Goal: Task Accomplishment & Management: Complete application form

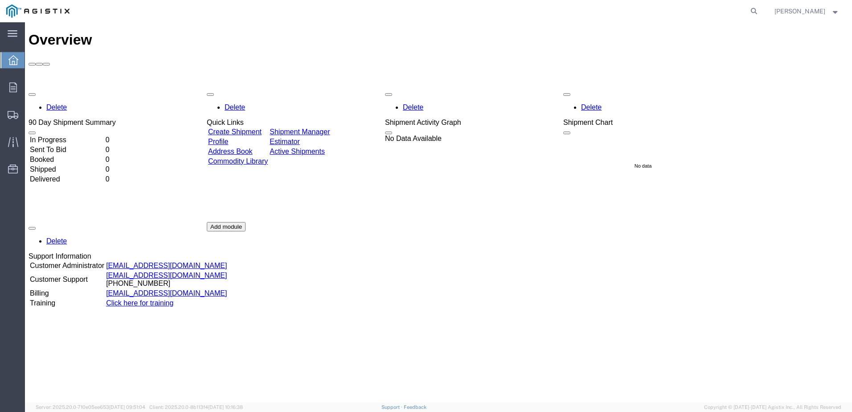
click at [262, 128] on link "Create Shipment" at bounding box center [234, 132] width 53 height 8
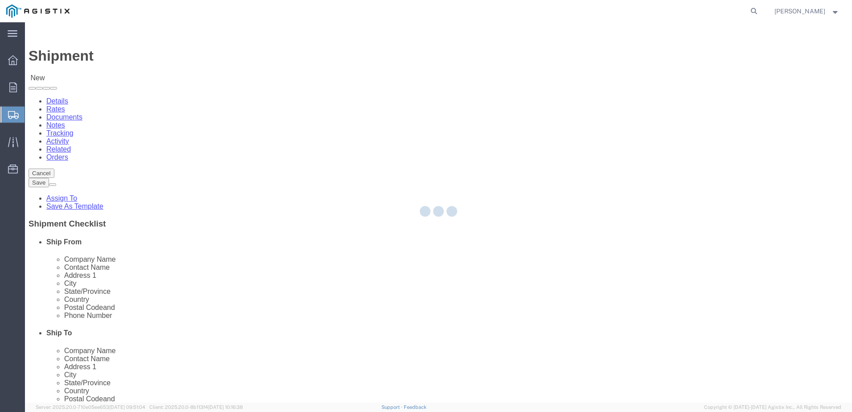
select select
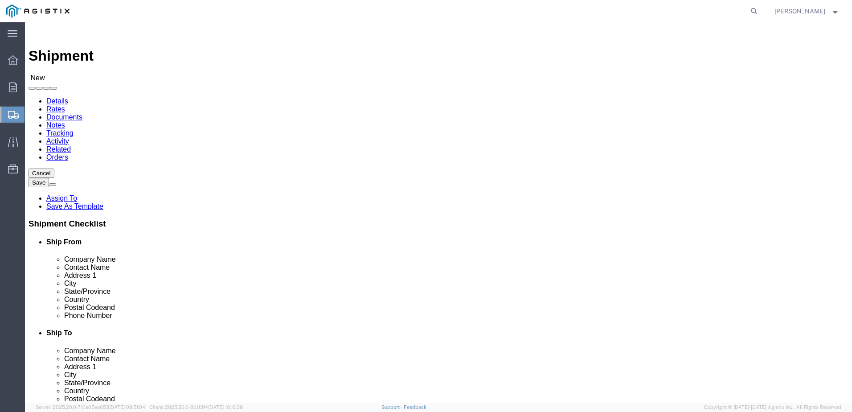
click select "Select PG&E UPSCO Mfg & Dist Co"
select select "9596"
click select "Select PG&E UPSCO Mfg & Dist Co"
select select "PURCHORD"
select select
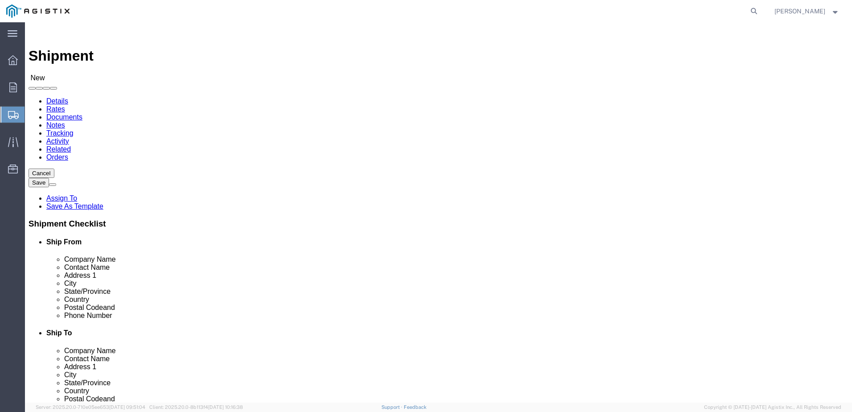
select select
click select "Select All Others Fremont DC Fresno DC Wheatland DC"
select select "23082"
click select "Select All Others Fremont DC Fresno DC Wheatland DC"
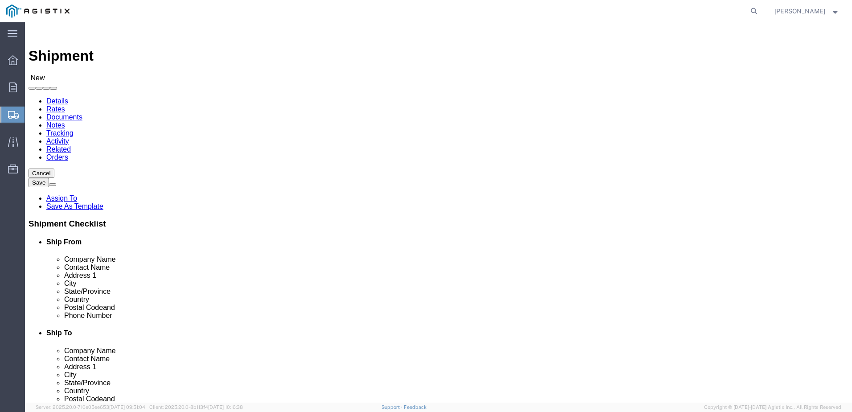
click select "Select All Others Fremont DC Fresno DC Wheatland DC"
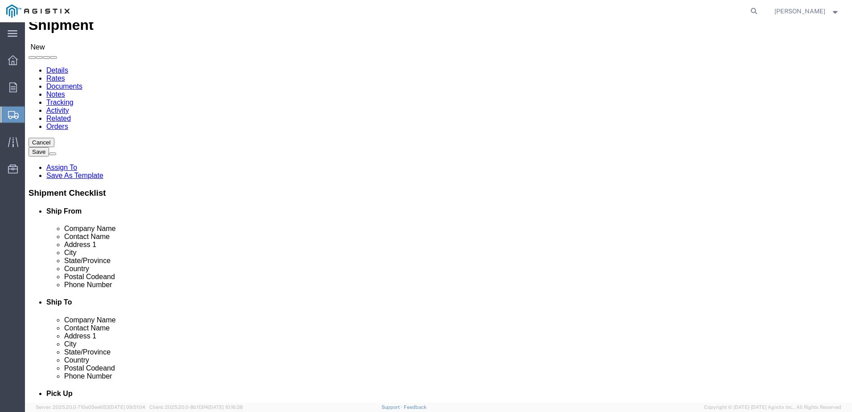
scroll to position [45, 0]
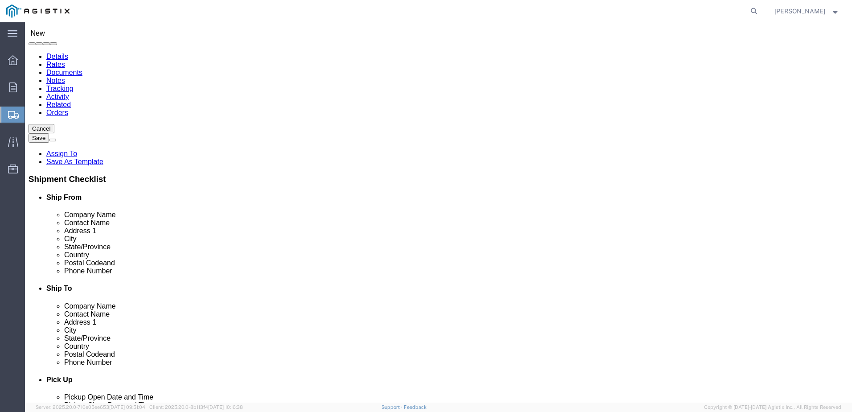
type input "U"
click input "text"
type input "UPSCO"
click div
click input "text"
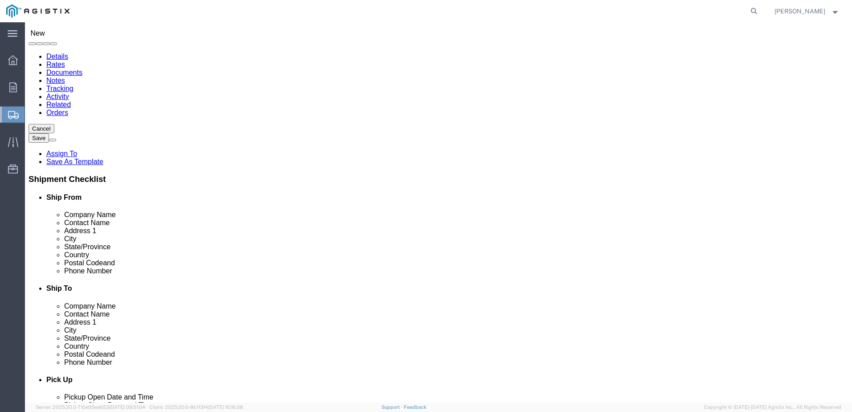
type input "[PERSON_NAME]"
click input "text"
type input "8"
type input "67 CE"
select select
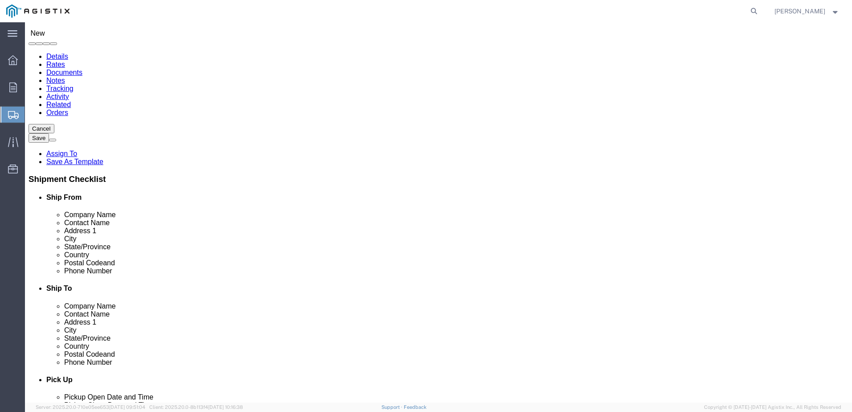
type input "U"
click input "67 CE"
type input "[STREET_ADDRESS]"
select select
click input "text"
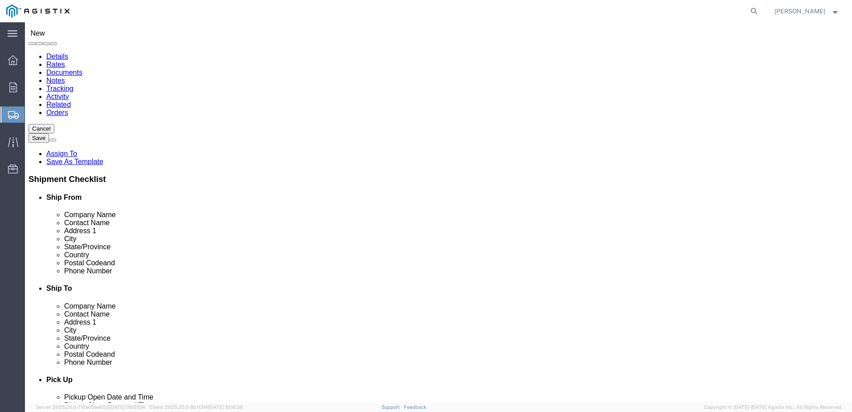
type input "[GEOGRAPHIC_DATA]"
select select
select select "NY"
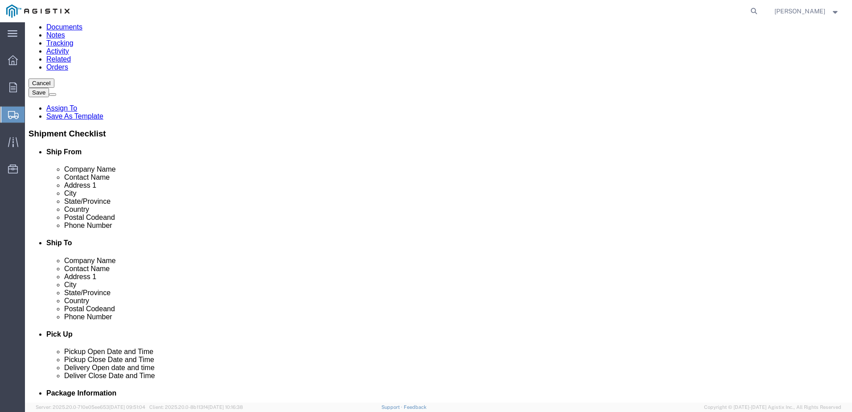
scroll to position [134, 0]
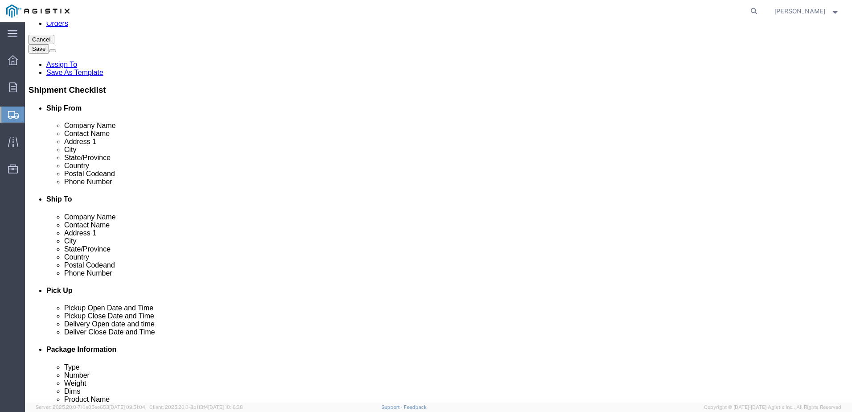
click input "text"
type input "13118"
select select
click label "County"
click input "text"
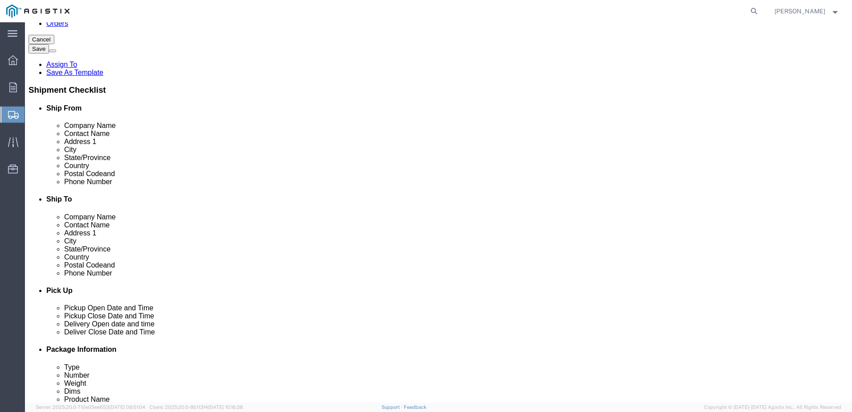
type input "CAYUGA"
click input "text"
type input "[PHONE_NUMBER]"
click input "text"
type input "[EMAIL_ADDRESS][DOMAIN_NAME]"
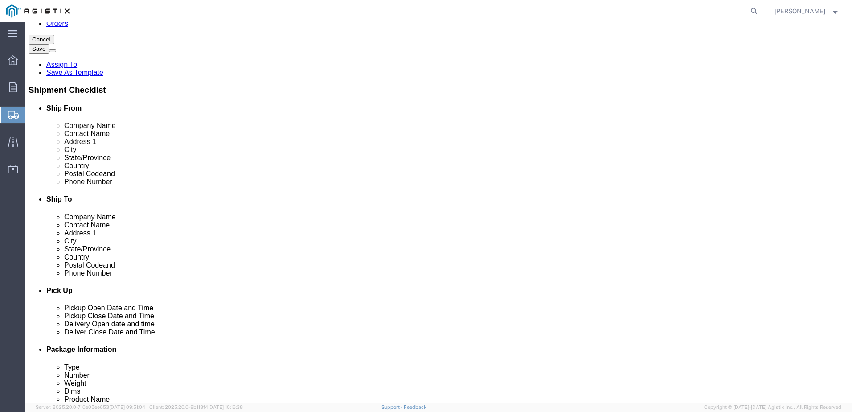
checkbox input "true"
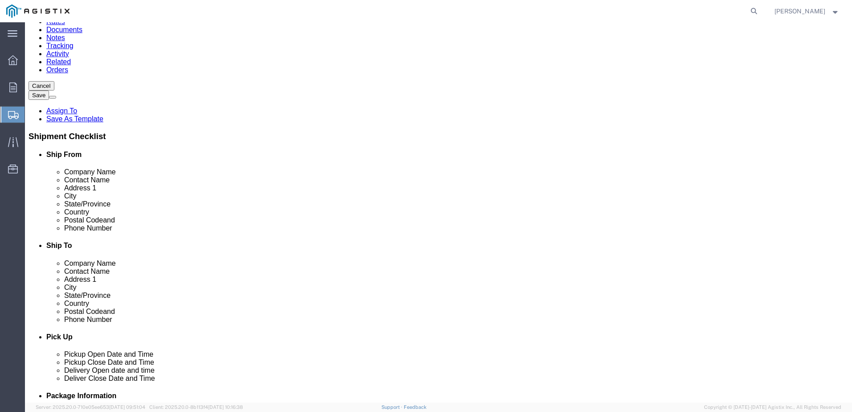
scroll to position [45, 0]
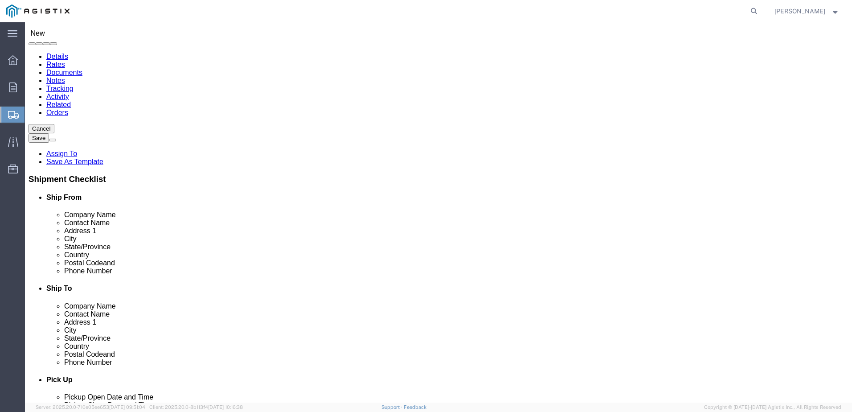
type input "8"
type input "P"
click input "text"
type input "PACIFIC GAS & ELECTRIC"
click input "text"
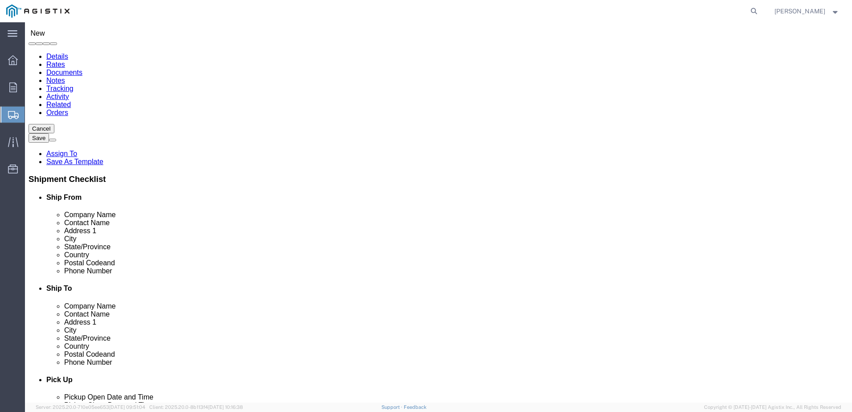
click input "text"
type input "810 STOCKTON AVE"
select select
click input "text"
drag, startPoint x: 493, startPoint y: 229, endPoint x: 457, endPoint y: 227, distance: 35.7
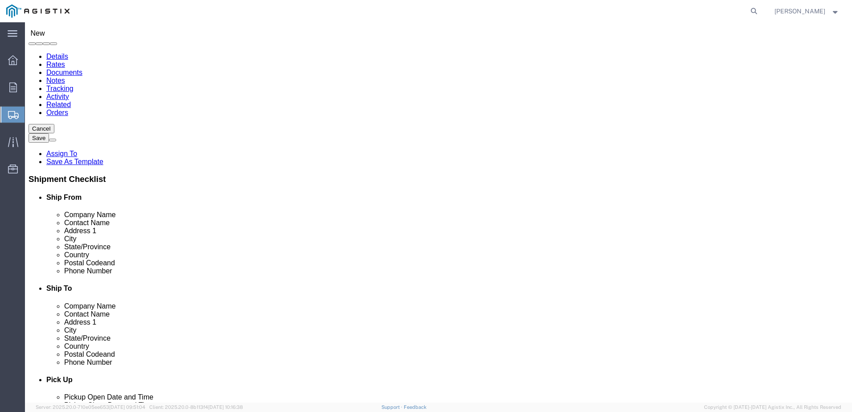
click input "810 STOCKTON AVE"
type input "810 GILMORE AVE"
click input "text"
select select
type input "STOCKTON"
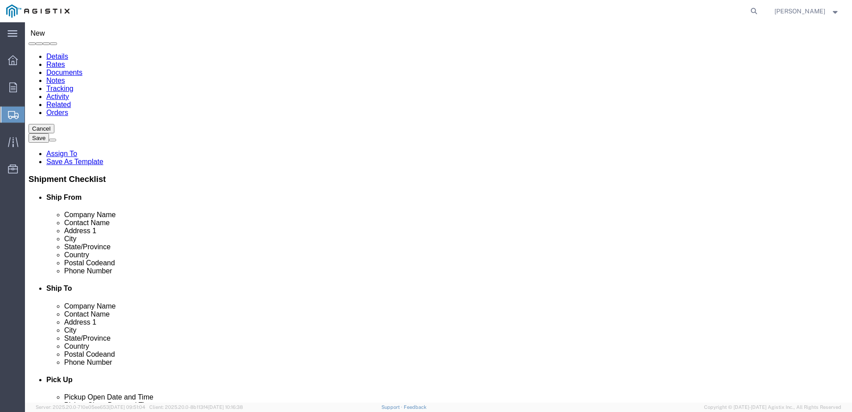
click p "- PG&E - (Shipping Receiving) 810 Gilmore Avenue, Stockton, CA, 95204, US"
select select
type input "PG&E"
type input "Shipping Receiving"
type input "[STREET_ADDRESS][PERSON_NAME]"
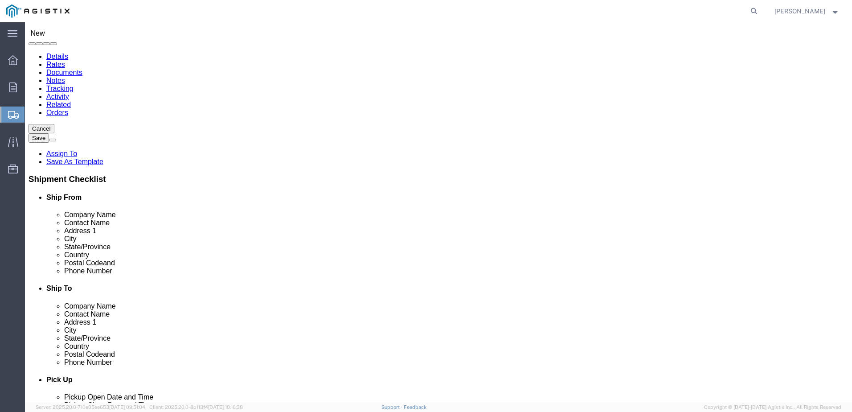
type input "Stockton"
type input "95204"
select select "CA"
type input "Stockton"
select select
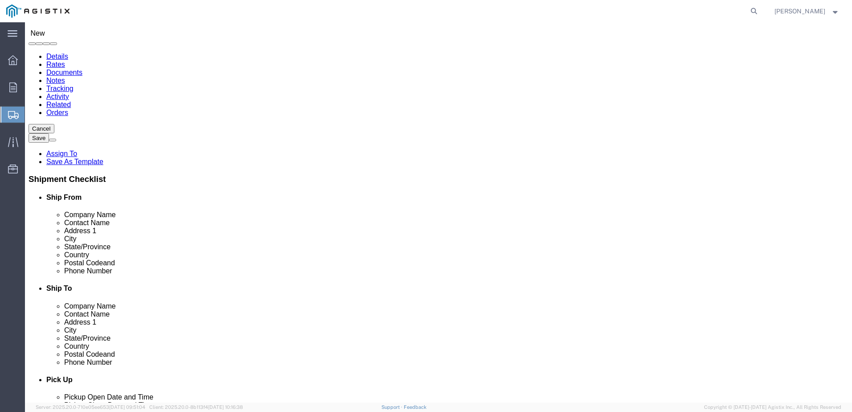
click input "95204"
type input "95203"
select select
click label "Address 2"
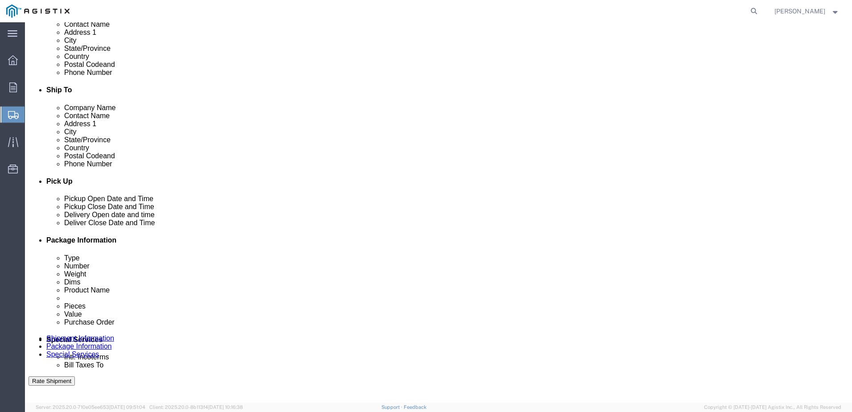
scroll to position [223, 0]
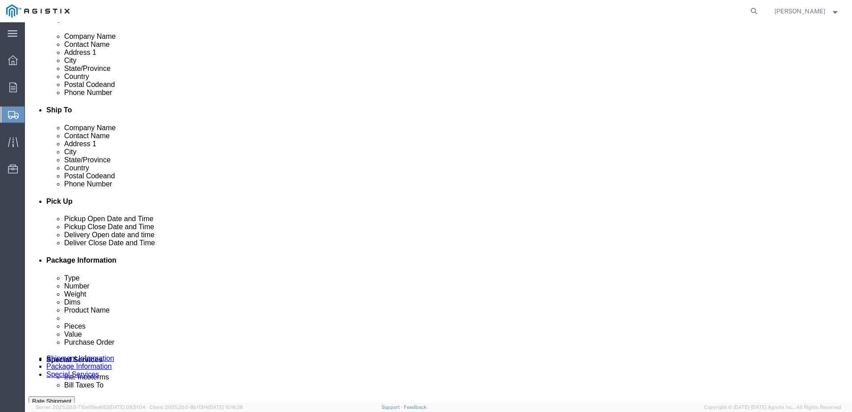
click div "[DATE] 11:00 AM"
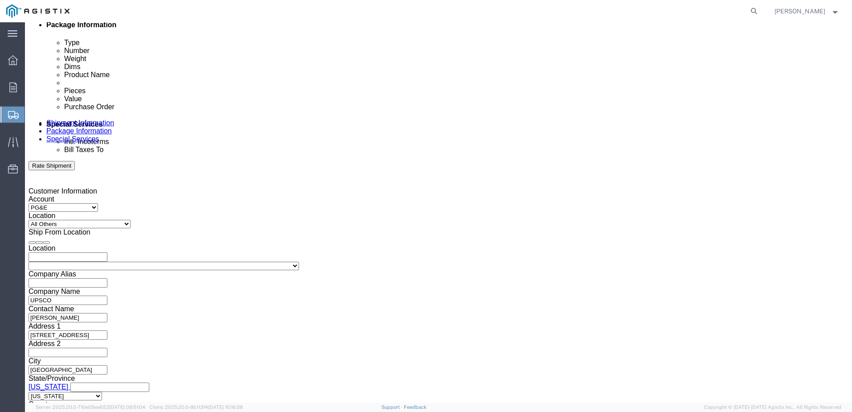
click button "Apply"
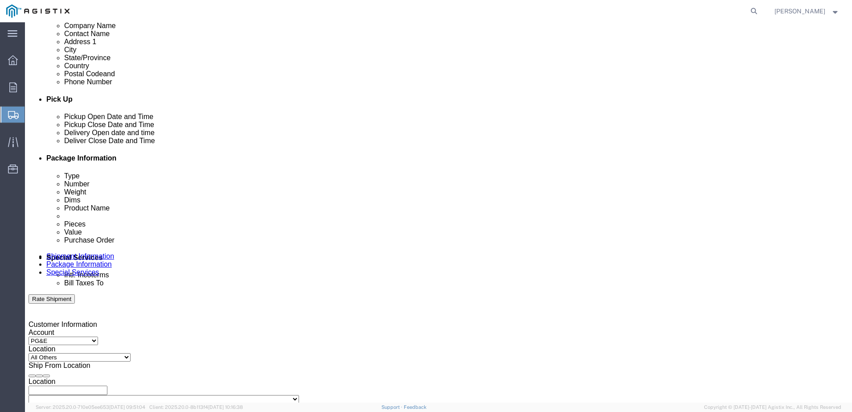
scroll to position [325, 0]
click div "Sep 30 2025 12:00 PM"
type input "4:00 PM"
click button "Apply"
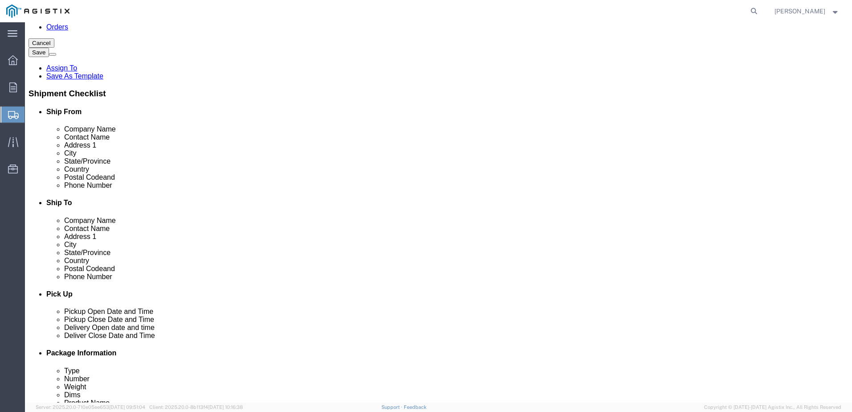
scroll to position [102, 0]
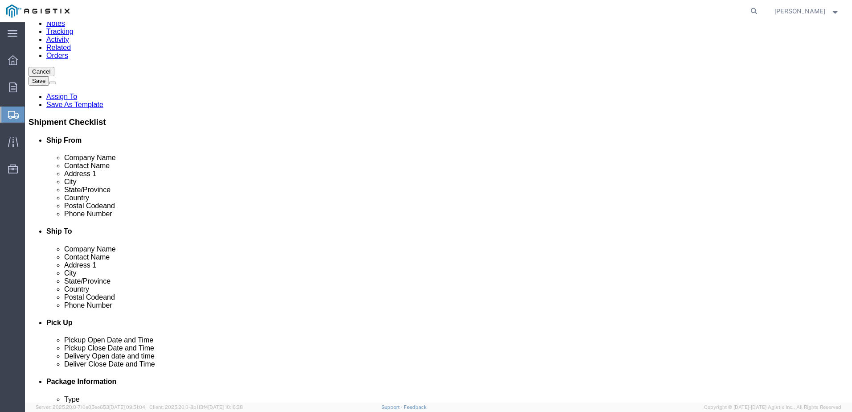
drag, startPoint x: 503, startPoint y: 154, endPoint x: 420, endPoint y: 163, distance: 83.3
click div "Location My Profile Location (OBSOLETE) BURNEY SC - GC TRAILER (OBSOLETE) BURNE…"
type input "[PERSON_NAME]"
click input "text"
type input "[PHONE_NUMBER]"
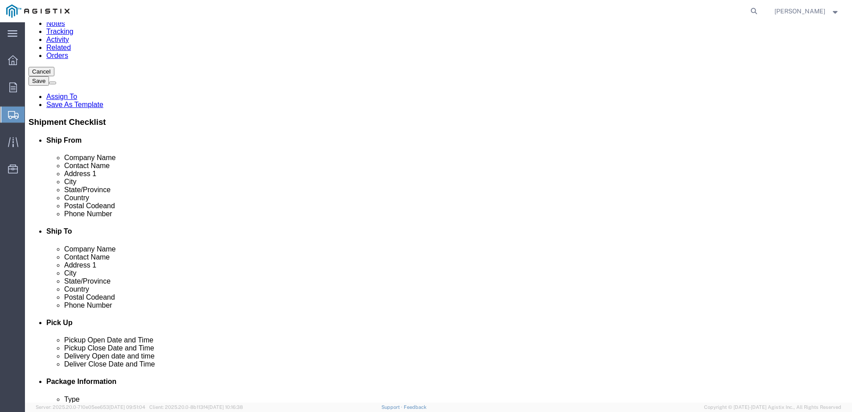
click div "Location My Profile Location (OBSOLETE) BURNEY SC - GC TRAILER (OBSOLETE) BURNE…"
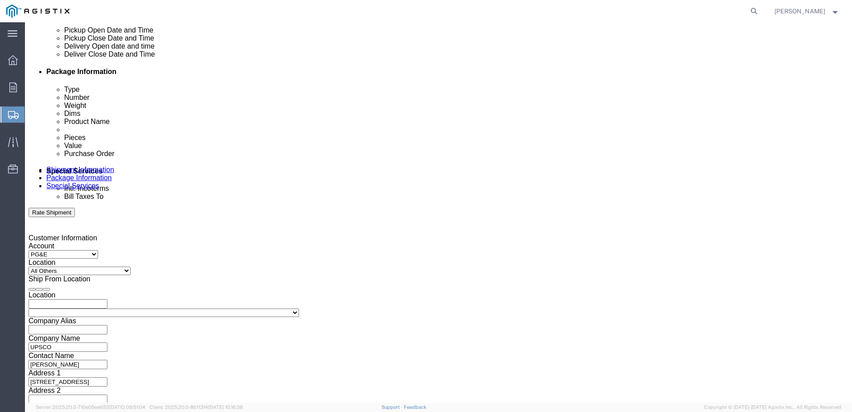
scroll to position [414, 0]
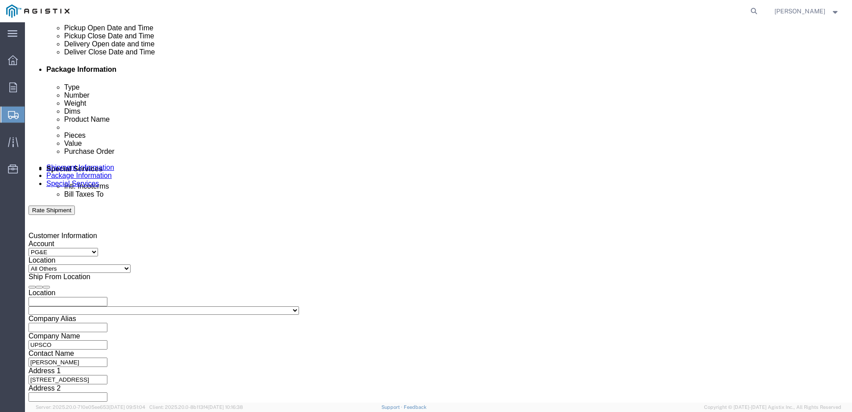
click div
click th
click input "5:00 PM"
click input "9:00 PM"
type input "9:00 AM"
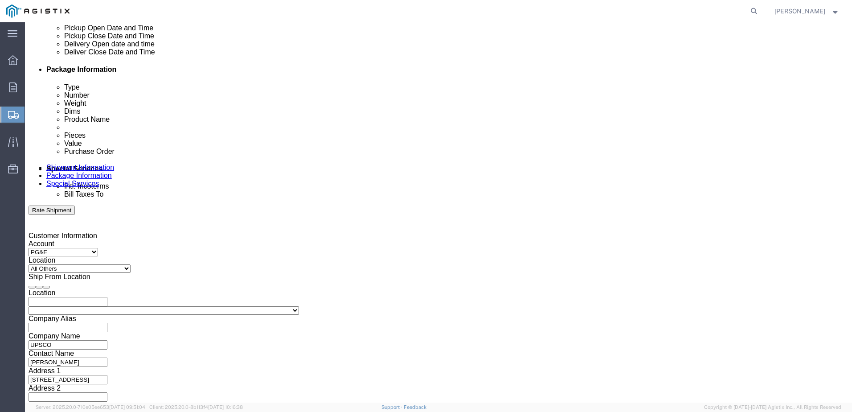
click button "Apply"
click div
drag, startPoint x: 539, startPoint y: 284, endPoint x: 514, endPoint y: 292, distance: 26.1
click div "Close Time 2:00 AM Oct 08 2025 10:00 AM - Oct 08 2025 10:00 AM Cancel Apply"
click input "2:00 AM"
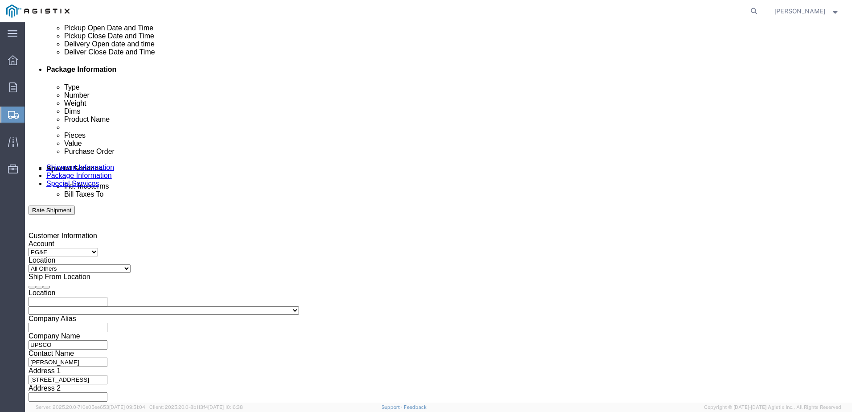
drag, startPoint x: 535, startPoint y: 285, endPoint x: 528, endPoint y: 285, distance: 6.7
click input "2:00 AM"
drag, startPoint x: 543, startPoint y: 282, endPoint x: 528, endPoint y: 285, distance: 15.4
click input "2:00 AM"
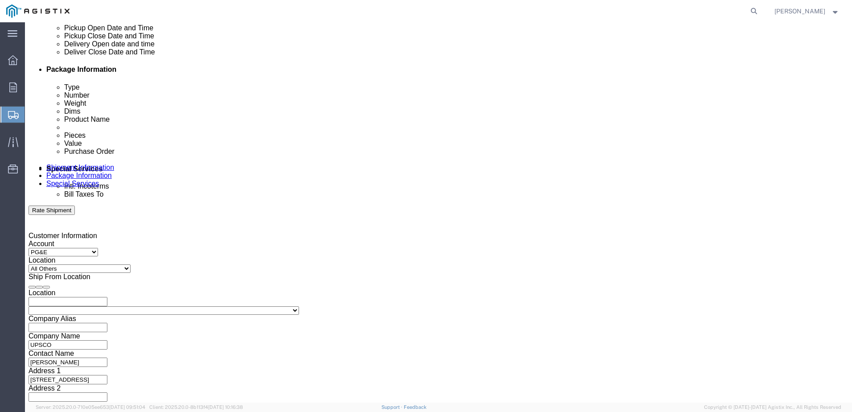
type input "2:00 PM"
click button "Apply"
click input "text"
type input "3501414734"
click div "Select Account Type Activity ID Airline Appointment Number ASN Batch Request # …"
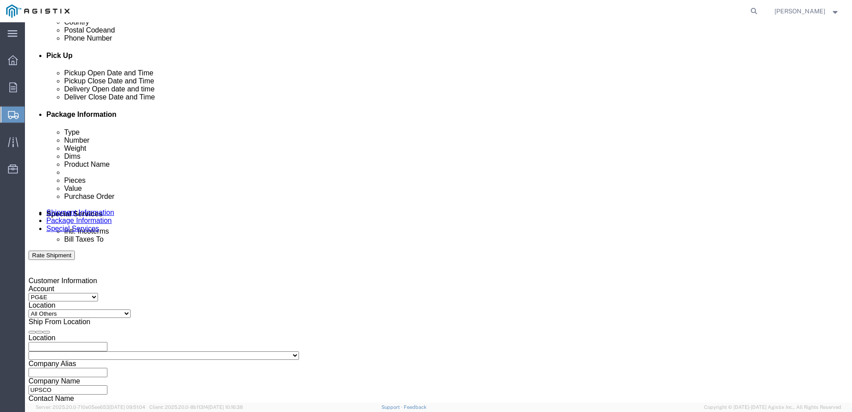
scroll to position [458, 0]
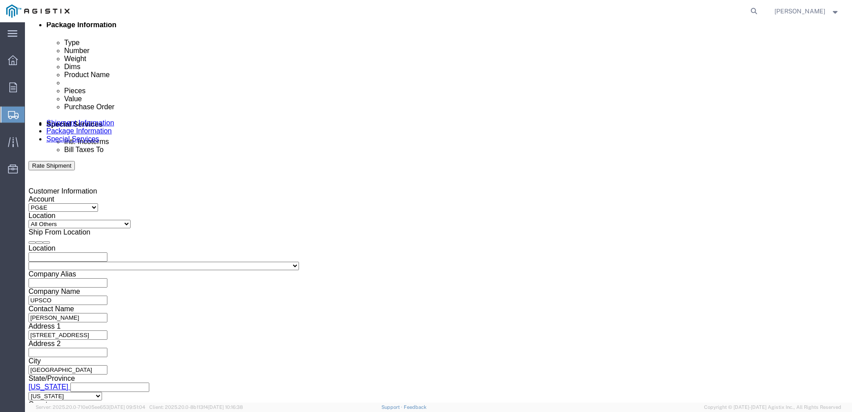
click button "Continue"
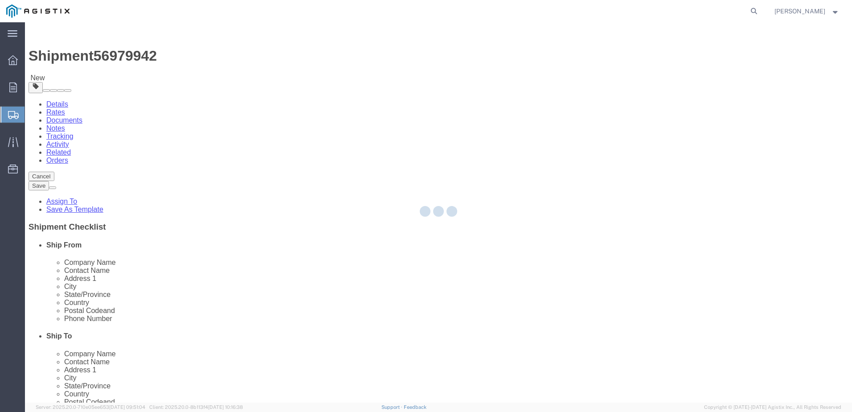
select select "CBOX"
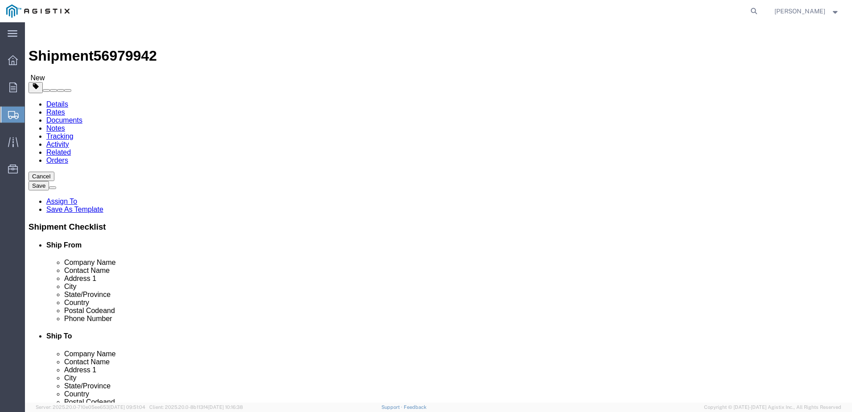
drag, startPoint x: 138, startPoint y: 171, endPoint x: 75, endPoint y: 182, distance: 63.8
click div "Package Type Select Bulk Bundle(s) Cardboard Box(es) Carton(s) Crate(s) Drum(s)…"
type input "2"
click select "Select Bulk Bundle(s) Cardboard Box(es) Carton(s) Crate(s) Drum(s) (Fiberboard)…"
select select "PSNS"
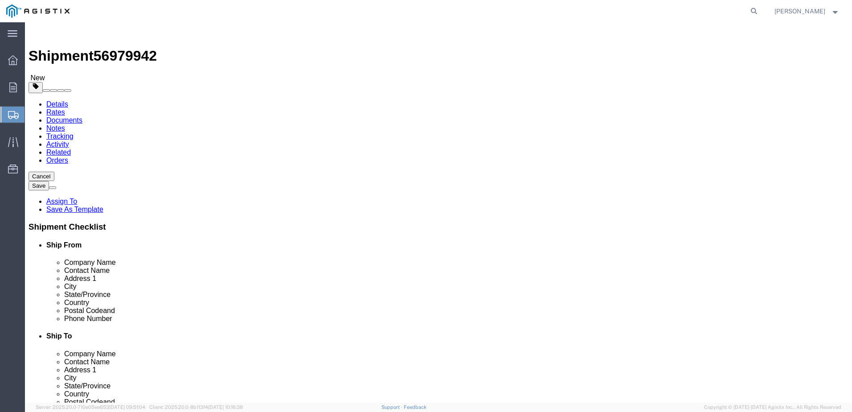
click select "Select Bulk Bundle(s) Cardboard Box(es) Carton(s) Crate(s) Drum(s) (Fiberboard)…"
click input "text"
type input "50"
type input "45"
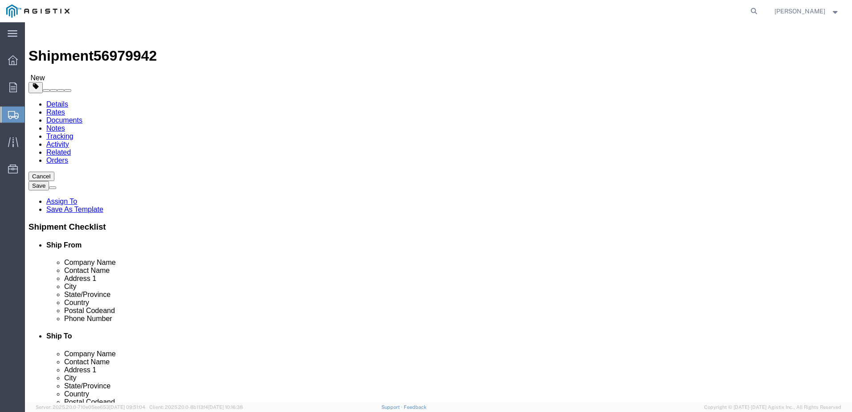
type input "55"
drag, startPoint x: 92, startPoint y: 239, endPoint x: 87, endPoint y: 238, distance: 4.5
click div "Package Type Select Bulk Bundle(s) Cardboard Box(es) Carton(s) Crate(s) Drum(s)…"
type input "2155"
click div "Package Type Select Bulk Bundle(s) Cardboard Box(es) Carton(s) Crate(s) Drum(s)…"
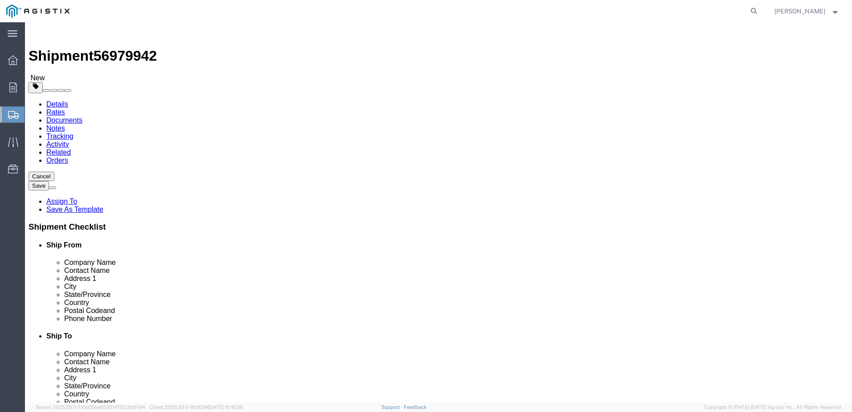
click link "Add Content"
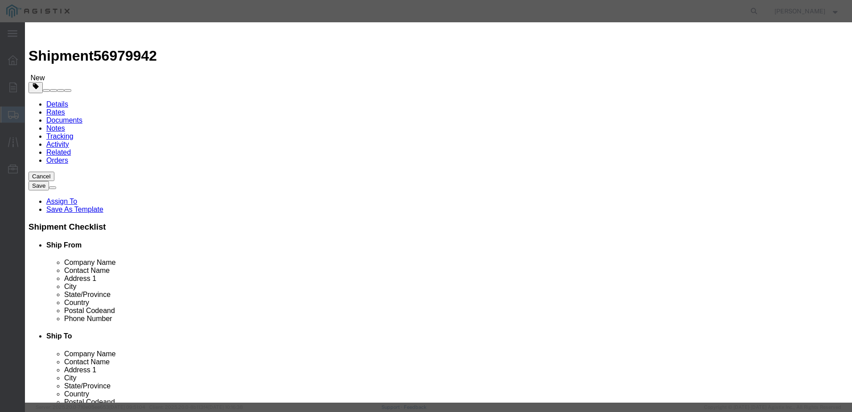
click input "text"
type input "TNN PADDING"
click input "text"
click div "Class Select 50 55 60 65 70 85 92.5 100 125 175 250 300 400"
drag, startPoint x: 246, startPoint y: 89, endPoint x: 239, endPoint y: 90, distance: 6.8
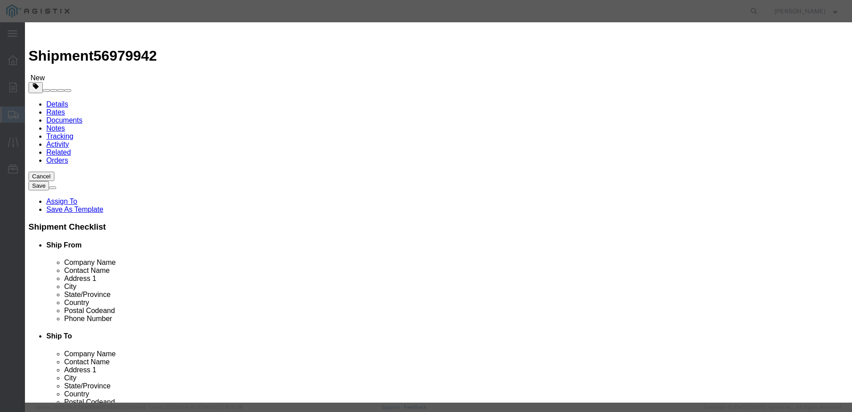
click div "Pieces 0 Select Bag Barrels 100Board Feet Bottle Box Blister Pack Carats Can Ca…"
type input "2"
click input "text"
click select "Select 50 55 60 65 70 85 92.5 100 125 175 250 300 400"
select select "70"
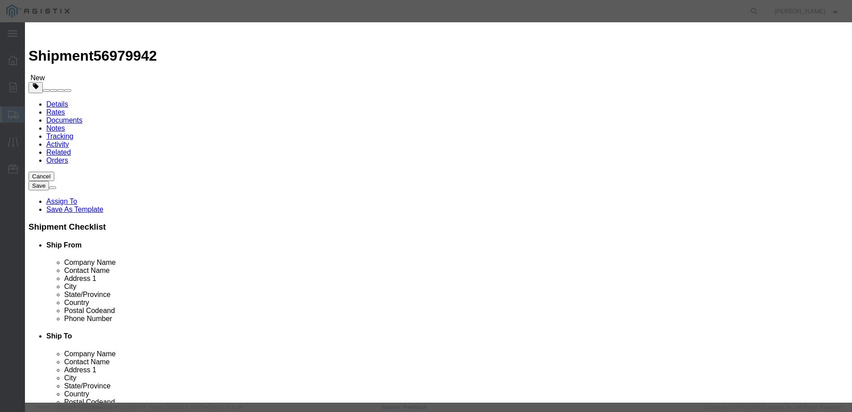
click select "Select 50 55 60 65 70 85 92.5 100 125 175 250 300 400"
click input "text"
type input "149265-09"
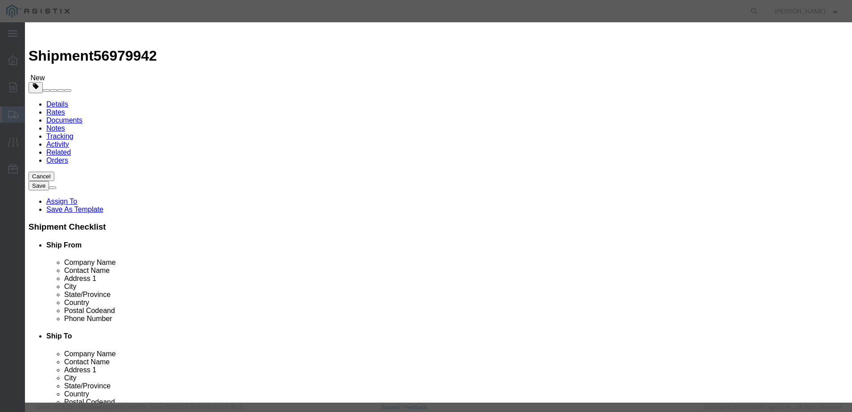
click div "Product Name TNN PADDING Pieces 2 Select Bag Barrels 100Board Feet Bottle Box B…"
click input "text"
type input "4914"
click div "Product Name TNN PADDING Pieces 2 Select Bag Barrels 100Board Feet Bottle Box B…"
click button "Save & Close"
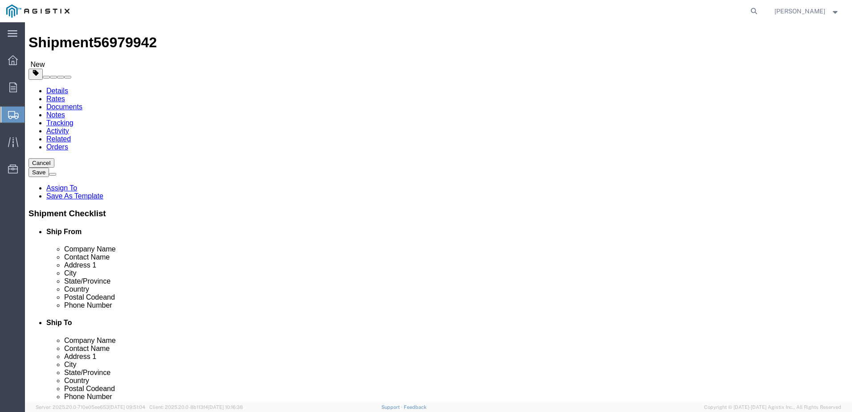
scroll to position [20, 0]
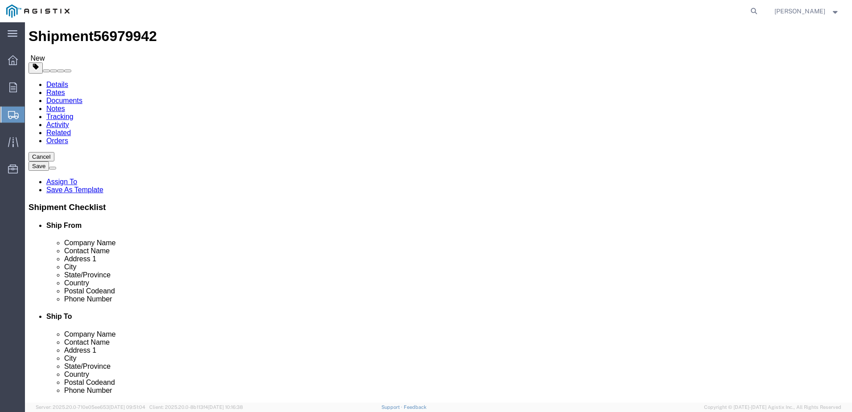
click icon
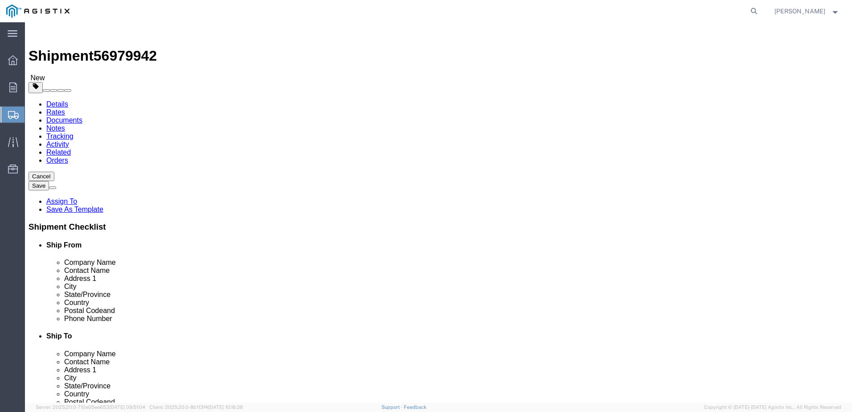
click div
click icon
click dd "4914.00 USD"
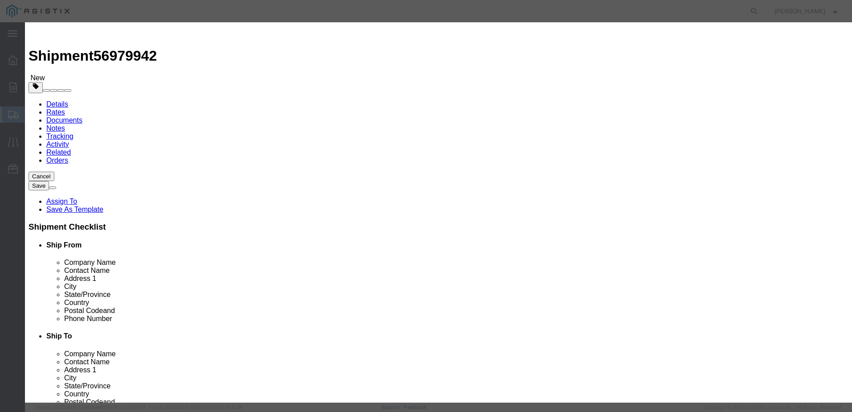
drag, startPoint x: 234, startPoint y: 91, endPoint x: 215, endPoint y: 94, distance: 19.8
click div "Product Name TNN PADDING Pieces 2.00 Select Bag Barrels 100Board Feet Bottle Bo…"
type input "15"
type input "36855"
click button "Save & Close"
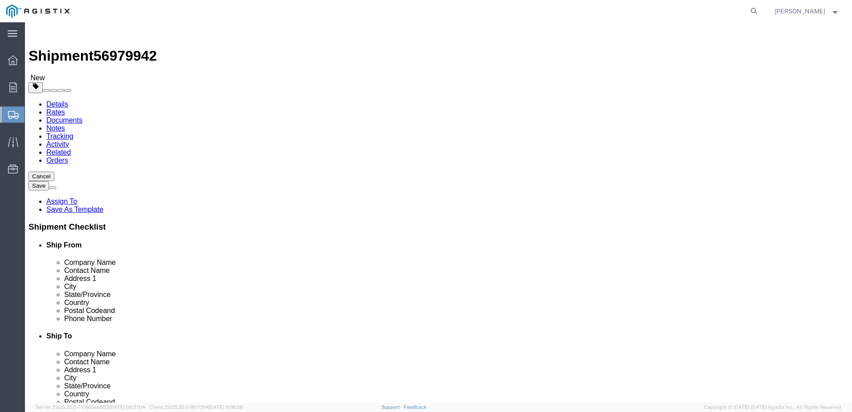
click dd "15.00 Each"
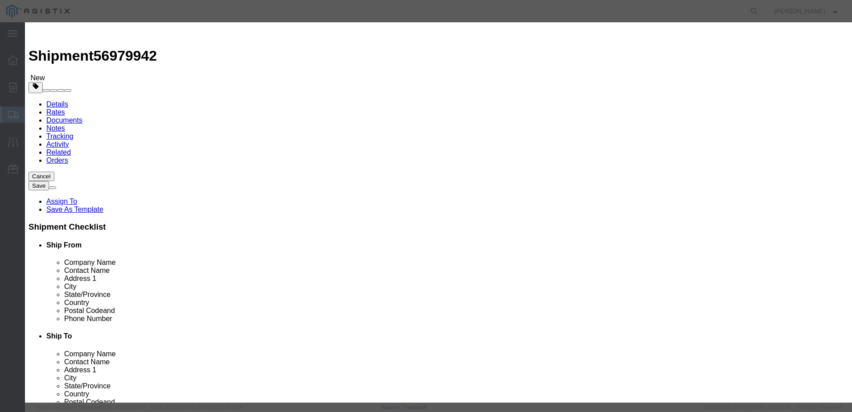
drag, startPoint x: 288, startPoint y: 104, endPoint x: 232, endPoint y: 105, distance: 55.7
click div "Total Value 36855.00 Select ADP AED AFN ALL AMD AOA ARS ATS AUD AWG AZN BAM BBD…"
type input "4914"
click button "Save & Close"
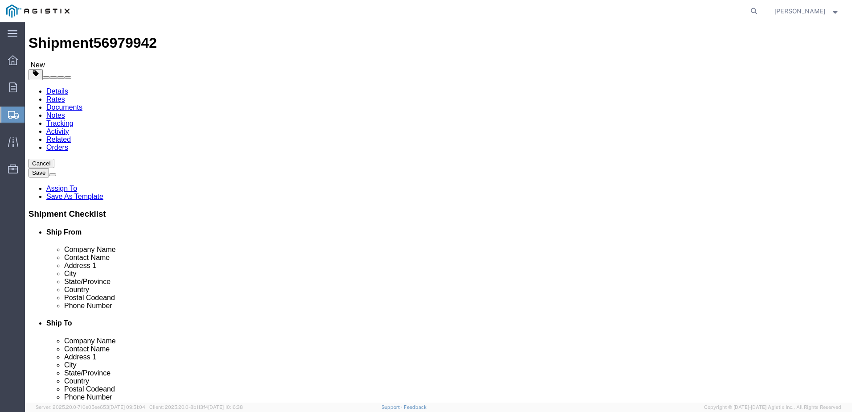
scroll to position [20, 0]
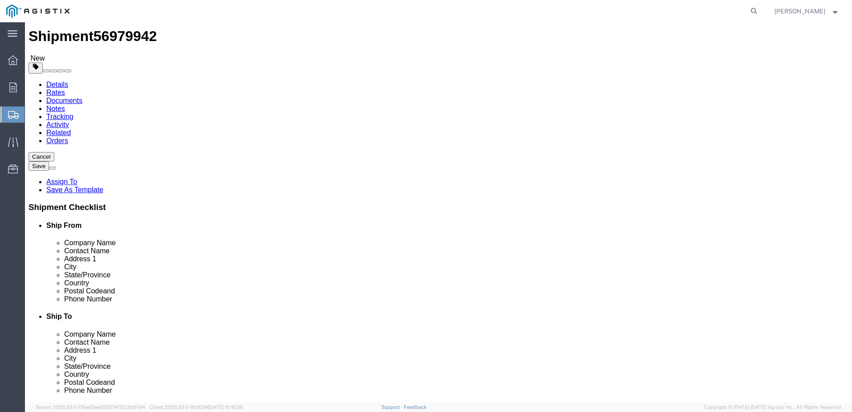
click button "Continue"
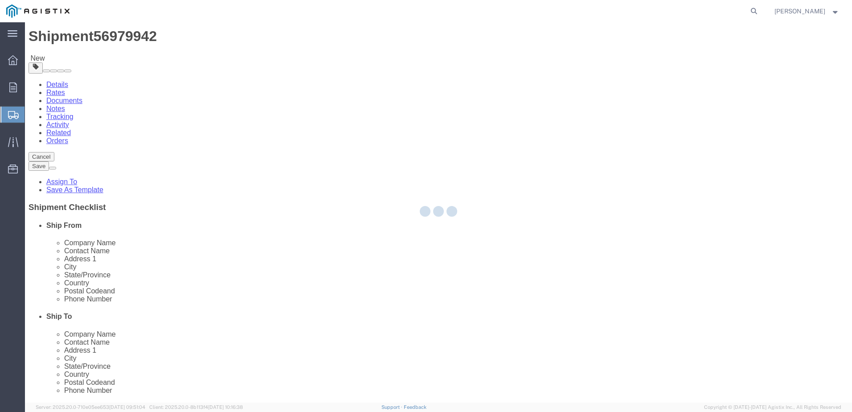
select select
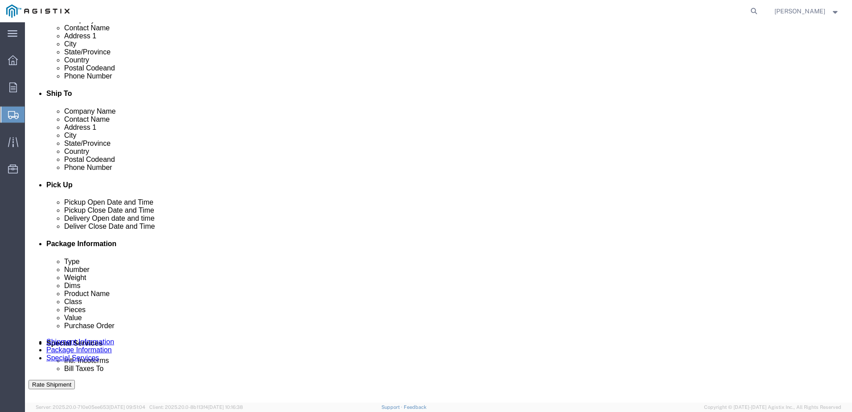
scroll to position [287, 0]
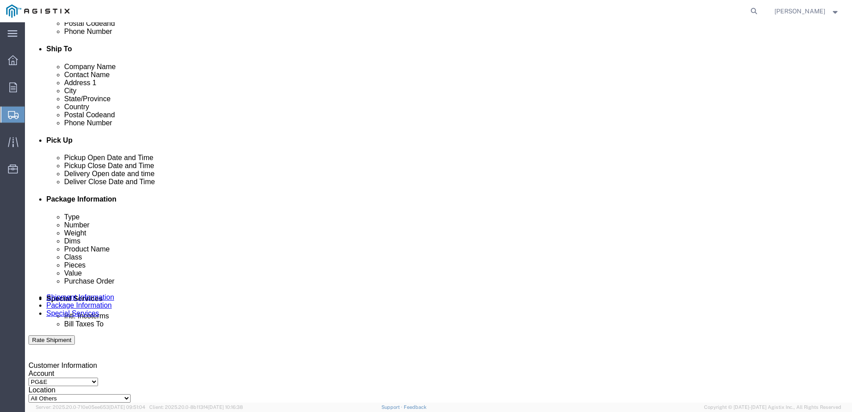
click select "Select 1 Day 2 Day 3-5 Day Economy 5+ Day"
click select "Select ATA DTA DTD"
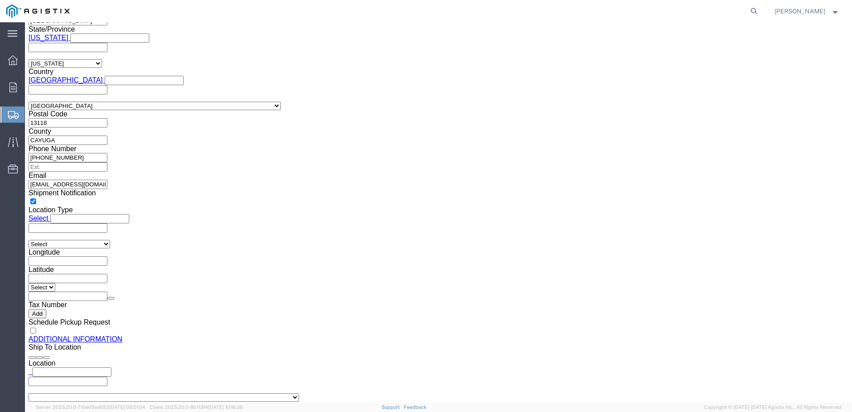
scroll to position [831, 0]
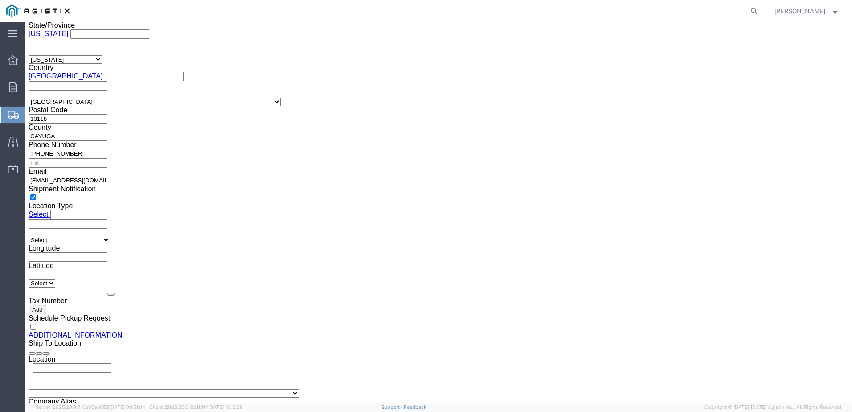
click button "Save"
click button "Rate Shipment"
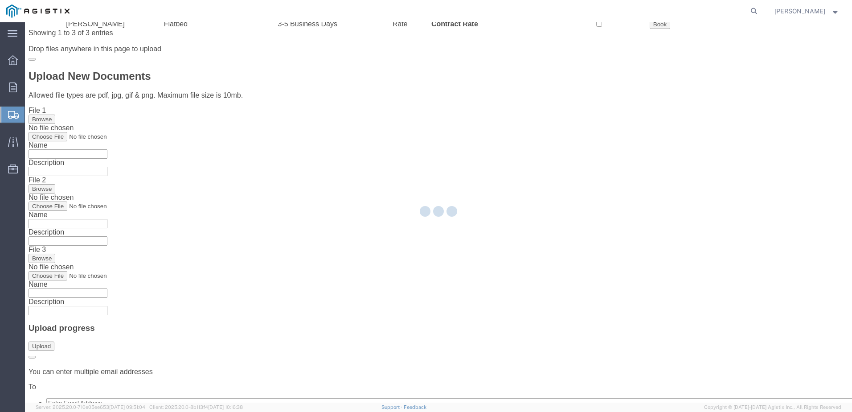
scroll to position [0, 0]
